Goal: Task Accomplishment & Management: Use online tool/utility

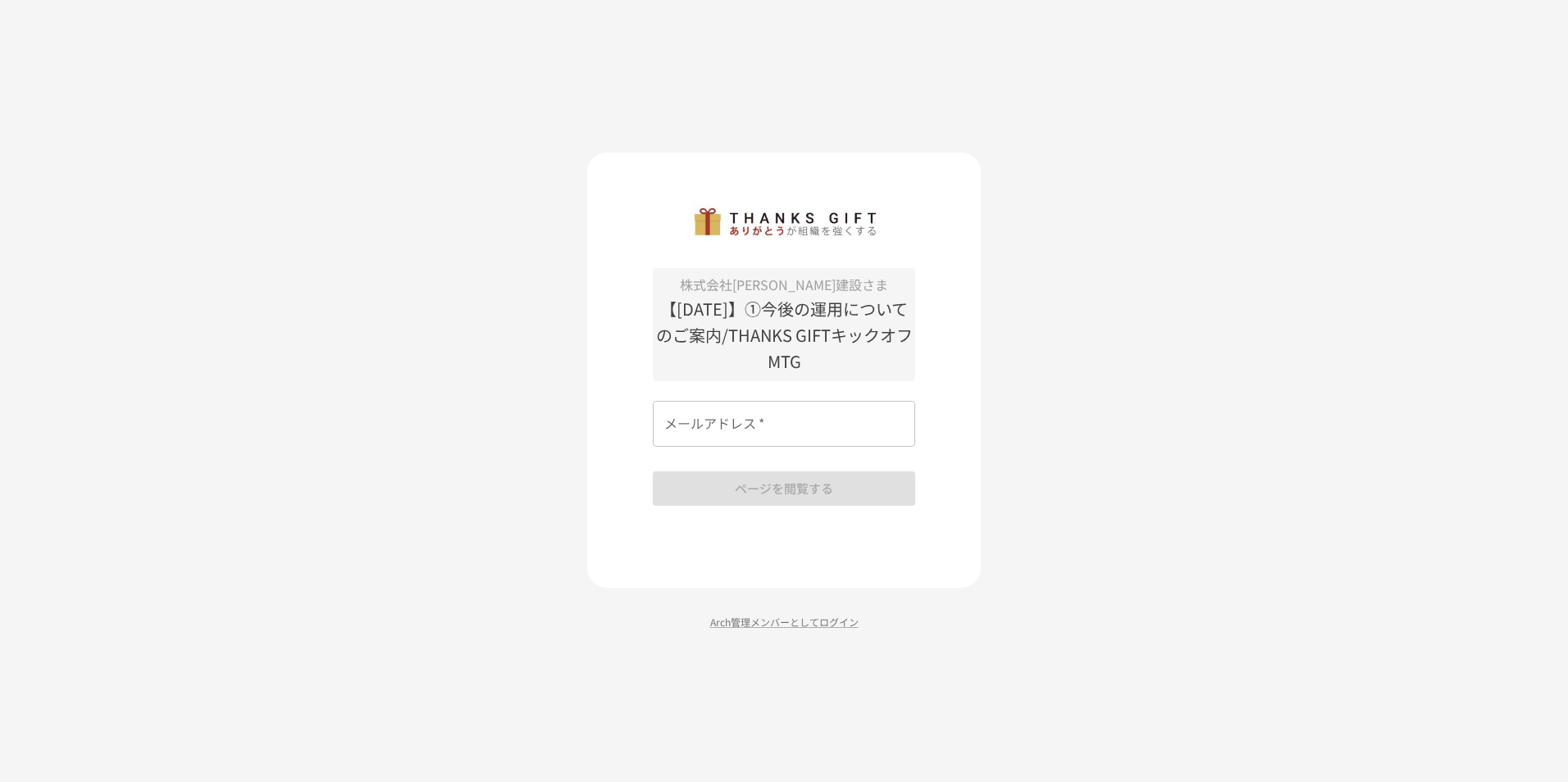
click at [732, 409] on div "メールアドレス   * メールアドレス   *" at bounding box center [784, 424] width 262 height 45
type input "**********"
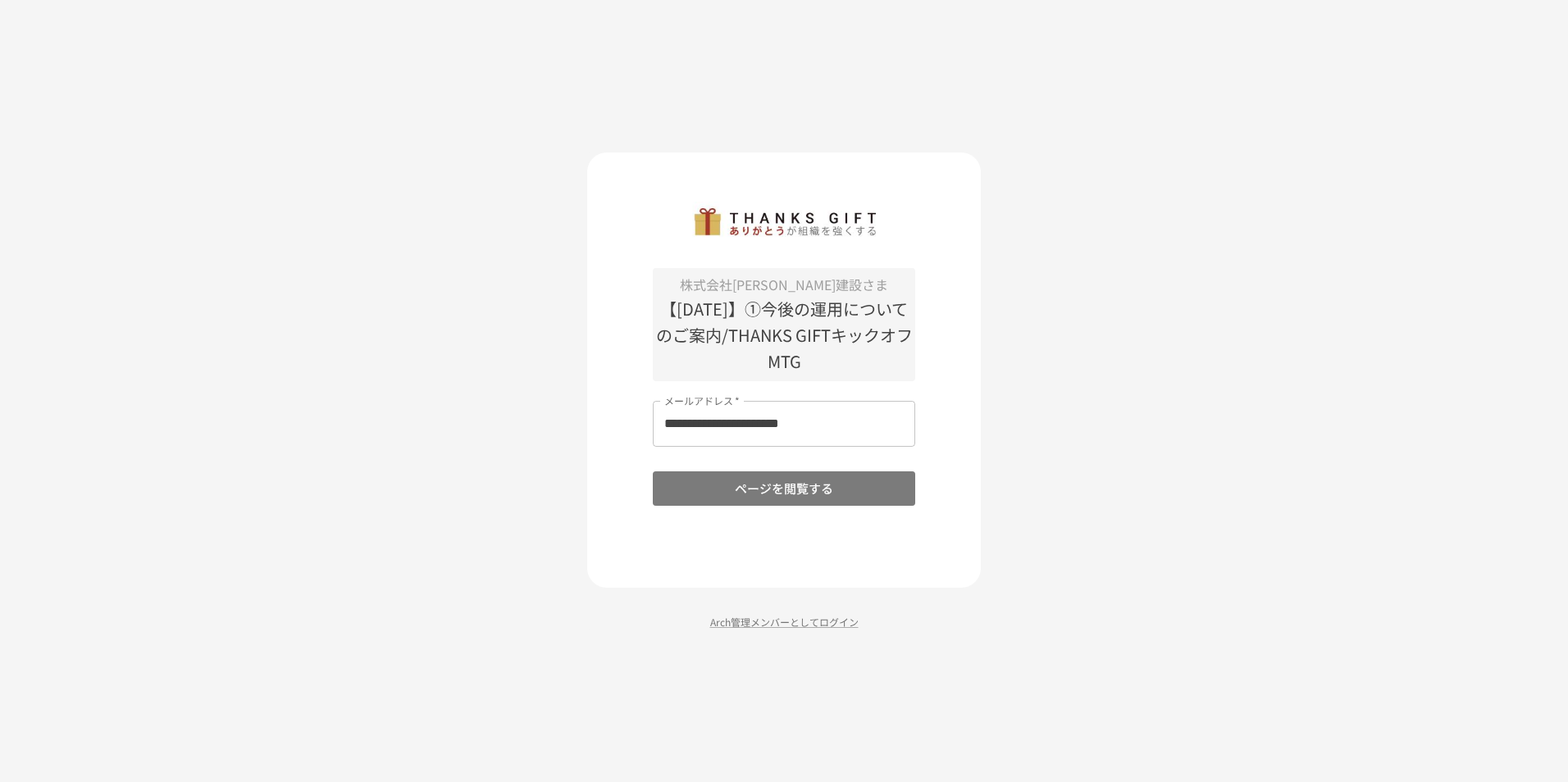
click at [780, 479] on button "ページを閲覧する" at bounding box center [784, 489] width 262 height 35
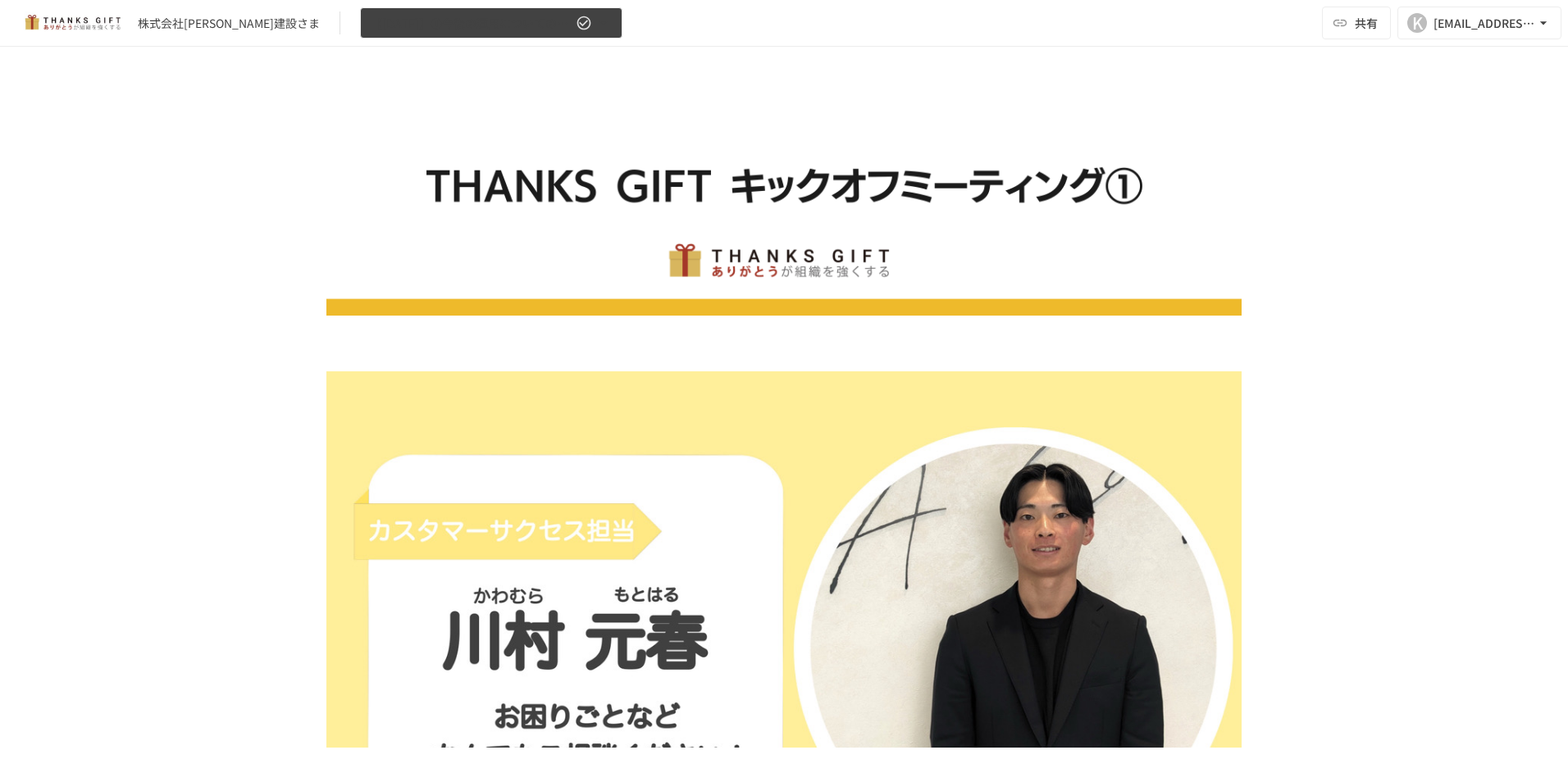
click at [549, 25] on button "【[DATE]】①今後の運用についてのご案内/THANKS GIFTキックオフMTG" at bounding box center [491, 23] width 262 height 32
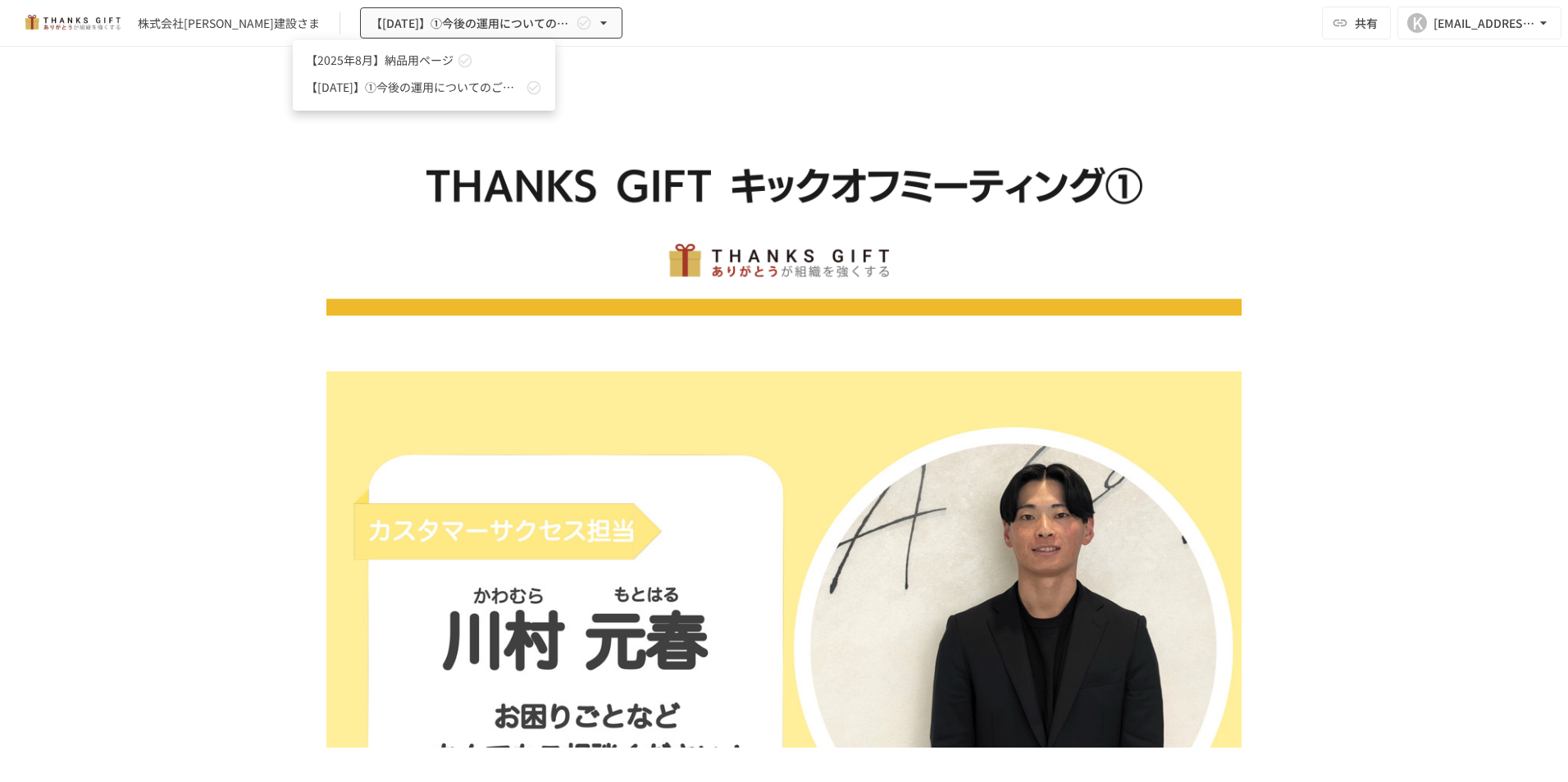
click at [788, 123] on div at bounding box center [784, 391] width 1568 height 782
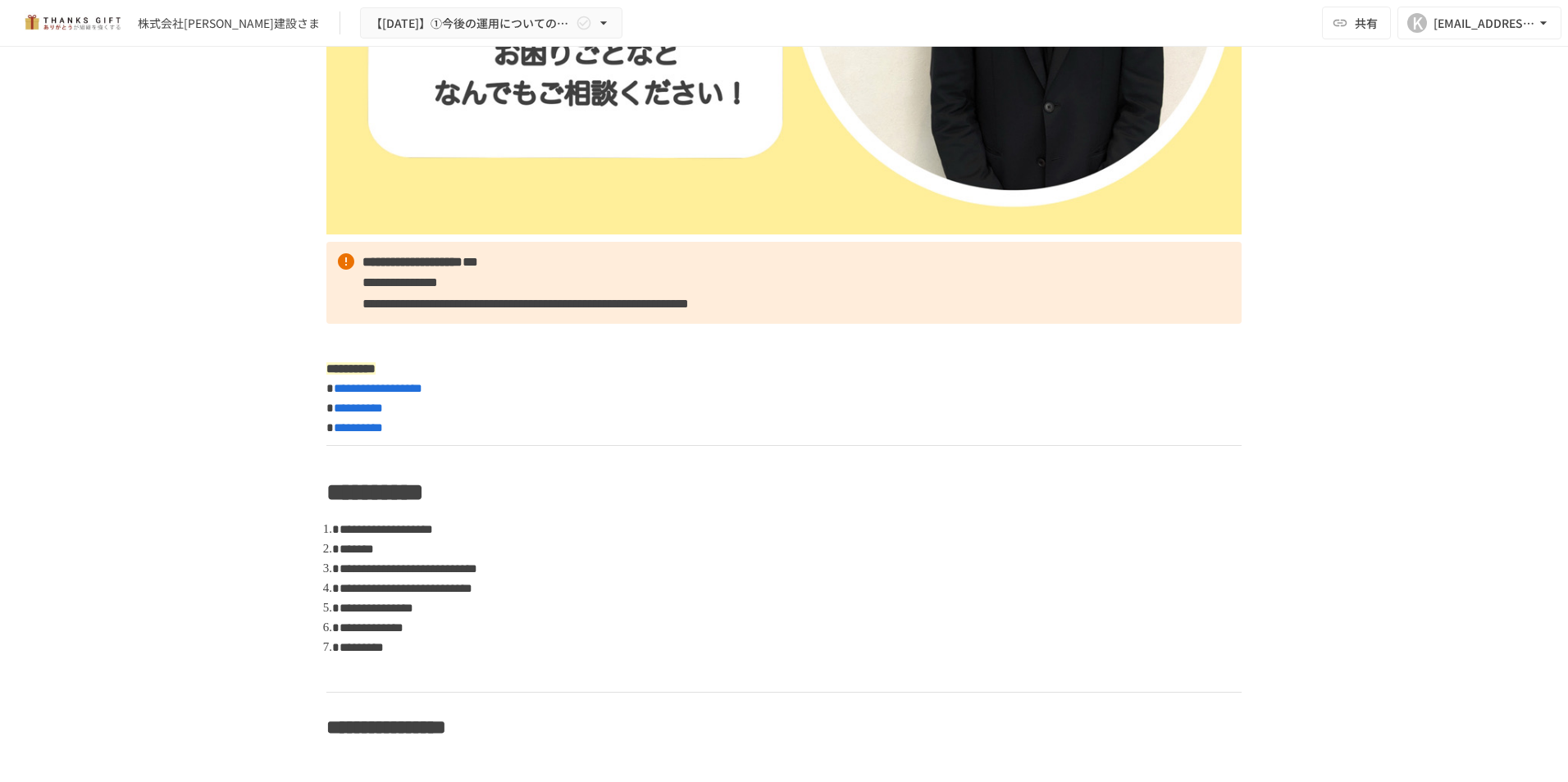
scroll to position [648, 0]
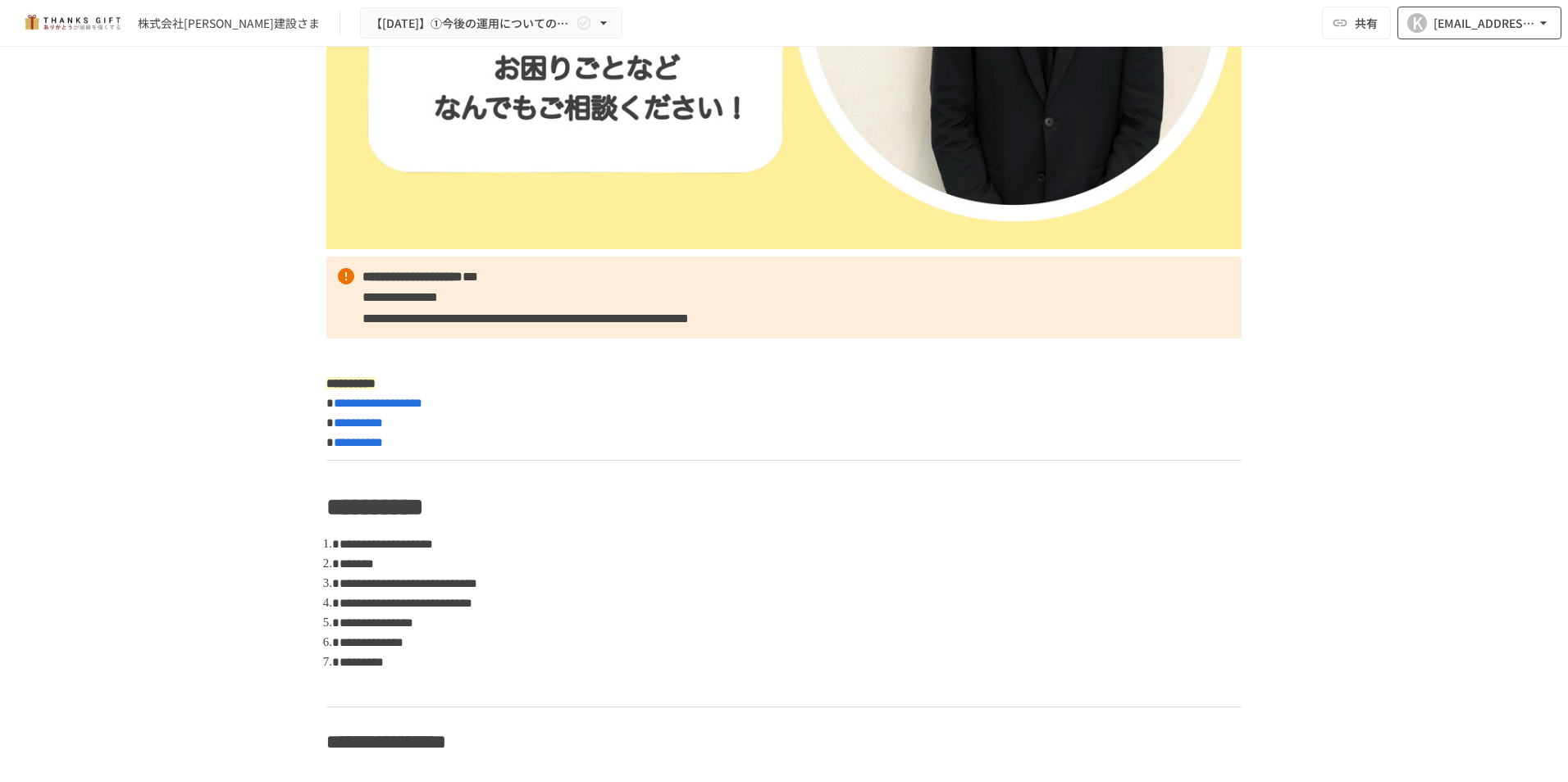
click at [1527, 27] on div "[EMAIL_ADDRESS][DOMAIN_NAME]" at bounding box center [1484, 23] width 102 height 21
click at [871, 728] on div at bounding box center [784, 391] width 1568 height 782
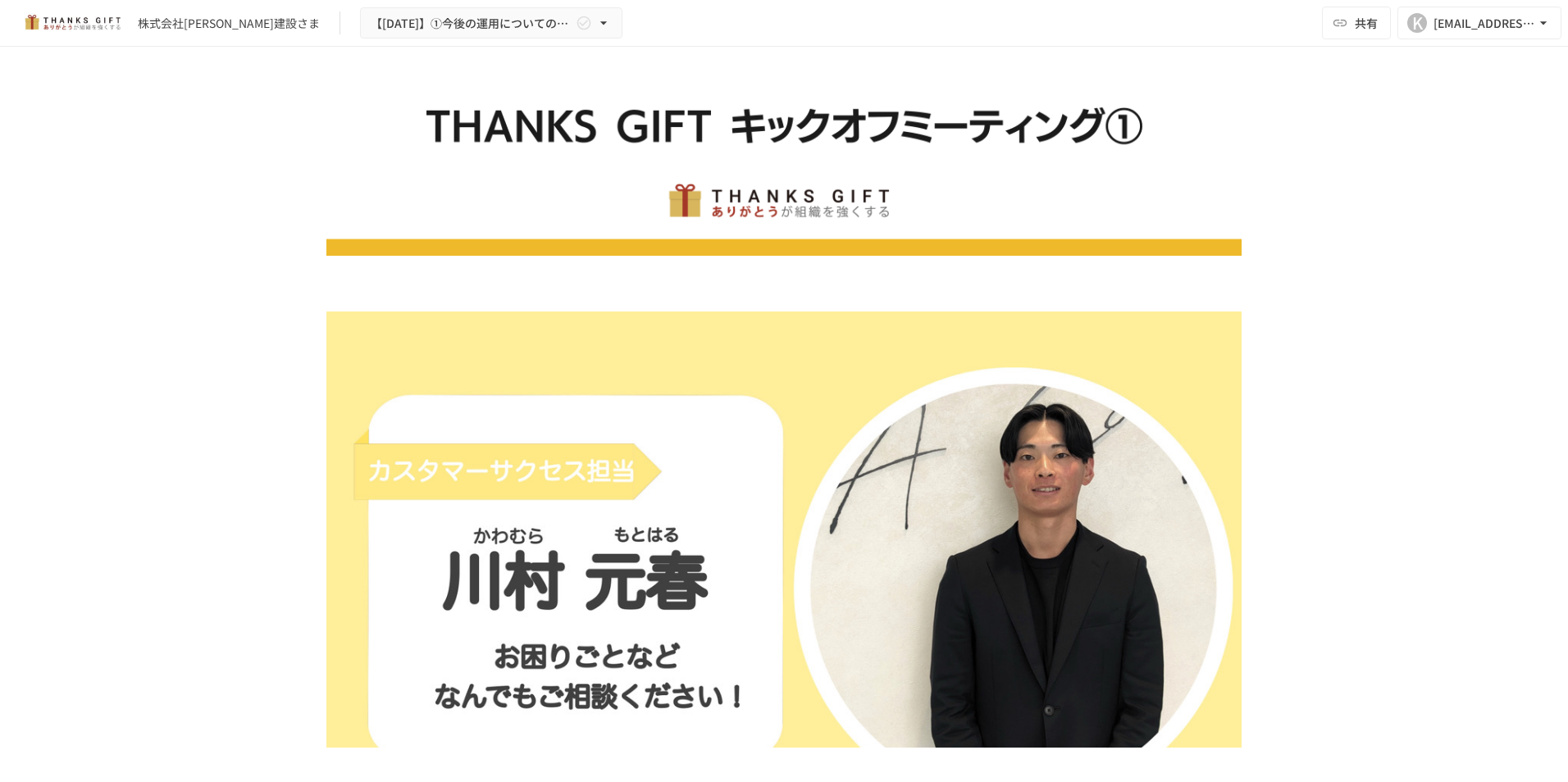
scroll to position [0, 0]
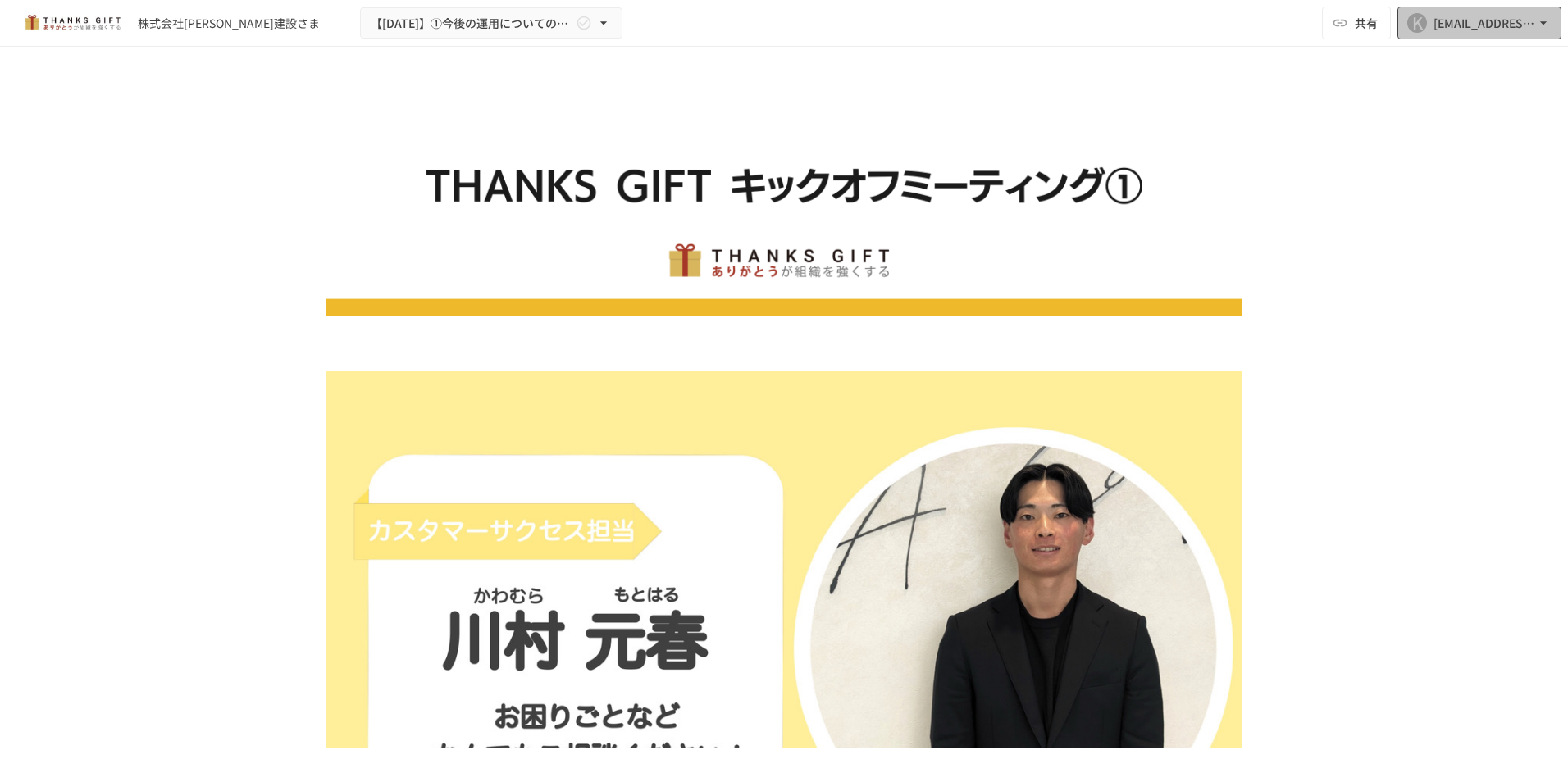
click at [1497, 21] on div "[EMAIL_ADDRESS][DOMAIN_NAME]" at bounding box center [1484, 23] width 102 height 21
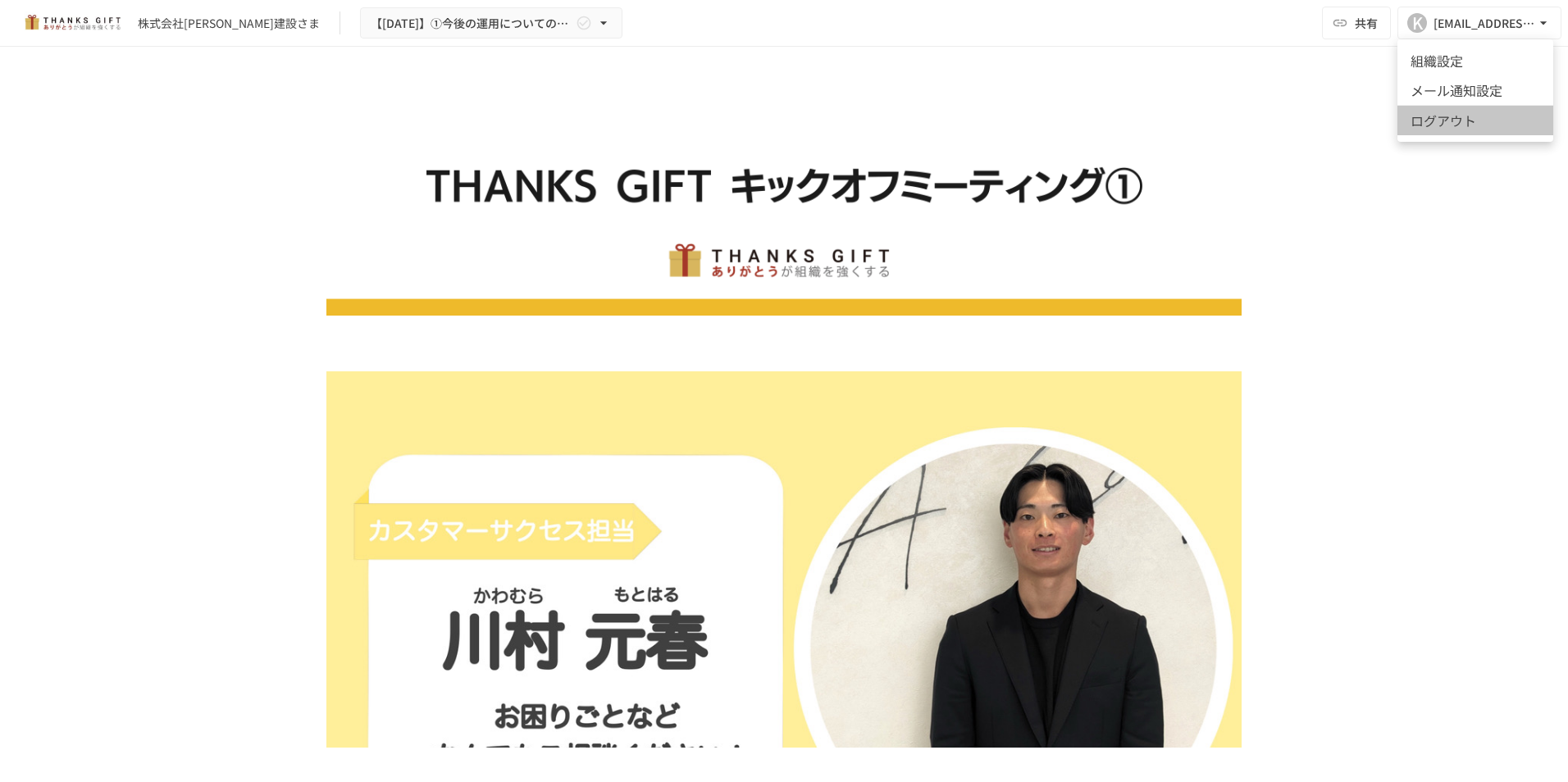
drag, startPoint x: 1462, startPoint y: 123, endPoint x: 1268, endPoint y: 146, distance: 195.4
click at [1461, 123] on li "ログアウト" at bounding box center [1475, 120] width 156 height 30
